Goal: Transaction & Acquisition: Purchase product/service

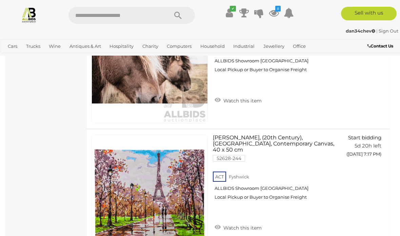
scroll to position [5846, 0]
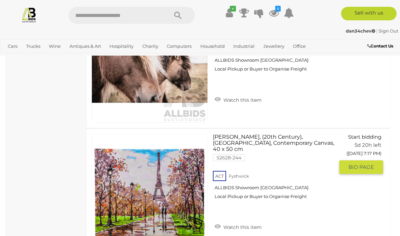
click at [246, 221] on link "Watch this item" at bounding box center [238, 226] width 51 height 10
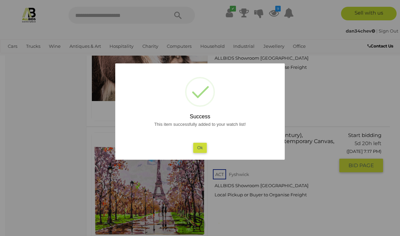
click at [207, 153] on button "Ok" at bounding box center [200, 148] width 14 height 10
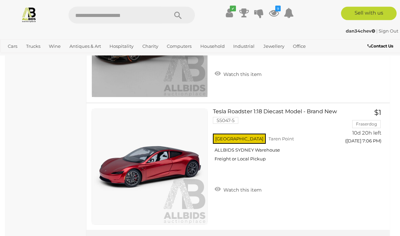
scroll to position [12605, 0]
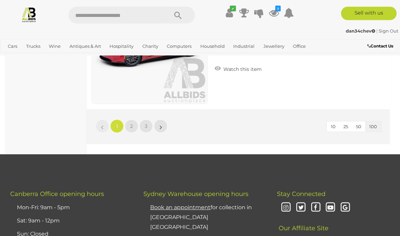
scroll to position [12725, 0]
click at [130, 126] on link "2" at bounding box center [132, 126] width 14 height 14
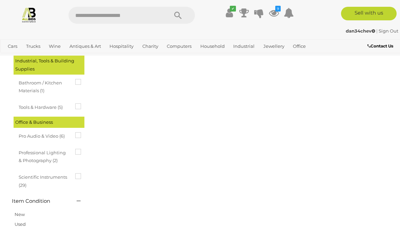
scroll to position [0, 0]
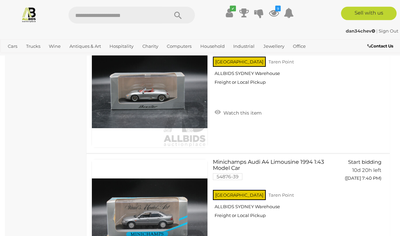
scroll to position [4161, 0]
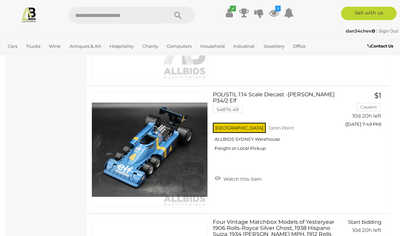
scroll to position [5370, 0]
click at [243, 174] on link "Watch this item" at bounding box center [238, 178] width 51 height 10
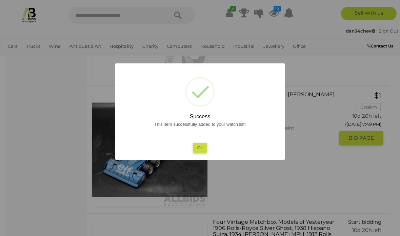
click at [205, 149] on button "Ok" at bounding box center [200, 148] width 14 height 10
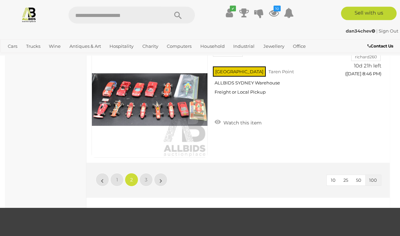
scroll to position [12684, 0]
click at [143, 185] on link "3" at bounding box center [146, 180] width 14 height 14
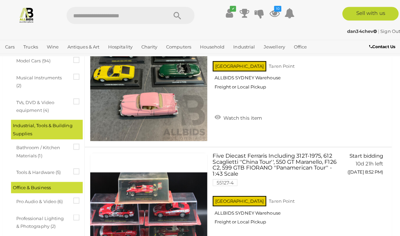
scroll to position [596, 0]
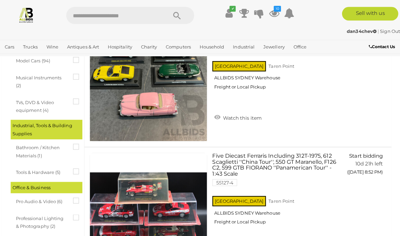
click at [75, 195] on icon at bounding box center [75, 195] width 0 height 0
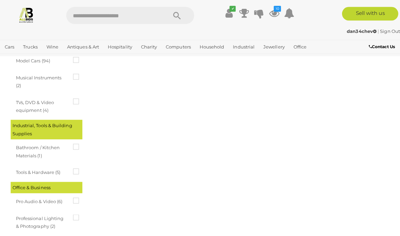
scroll to position [0, 0]
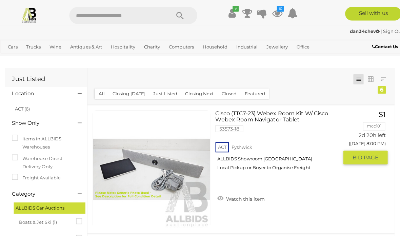
click at [330, 174] on div "ACT Fyshwick ALLBIDS Showroom Fyshwick Local Pickup or Buyer to Organise Freight" at bounding box center [273, 156] width 121 height 35
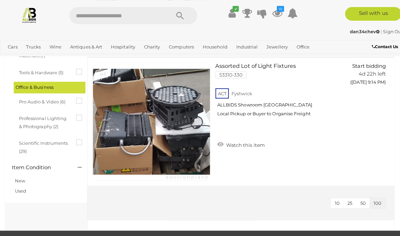
scroll to position [684, 0]
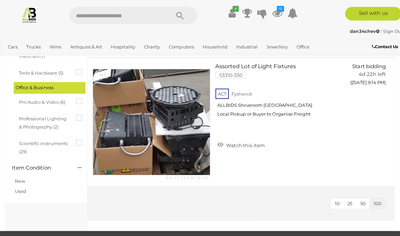
click at [37, 7] on img at bounding box center [29, 15] width 16 height 16
